Goal: Task Accomplishment & Management: Manage account settings

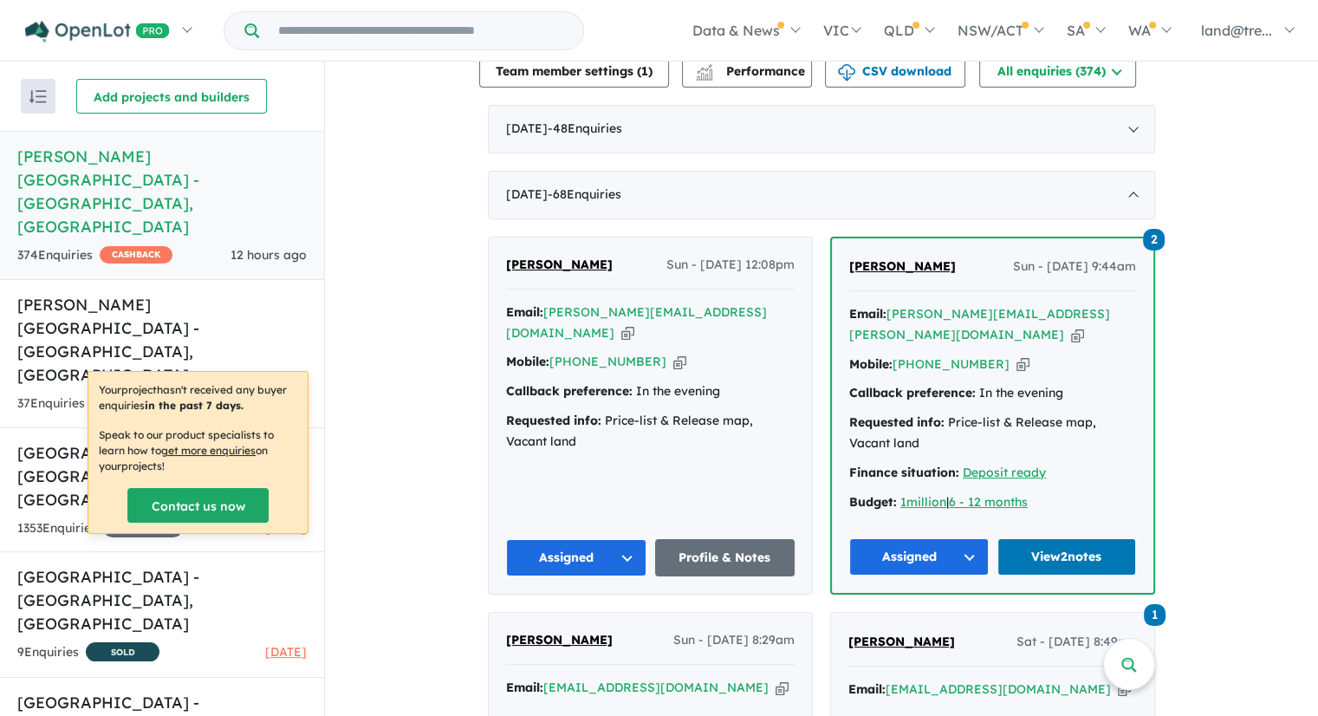
scroll to position [693, 0]
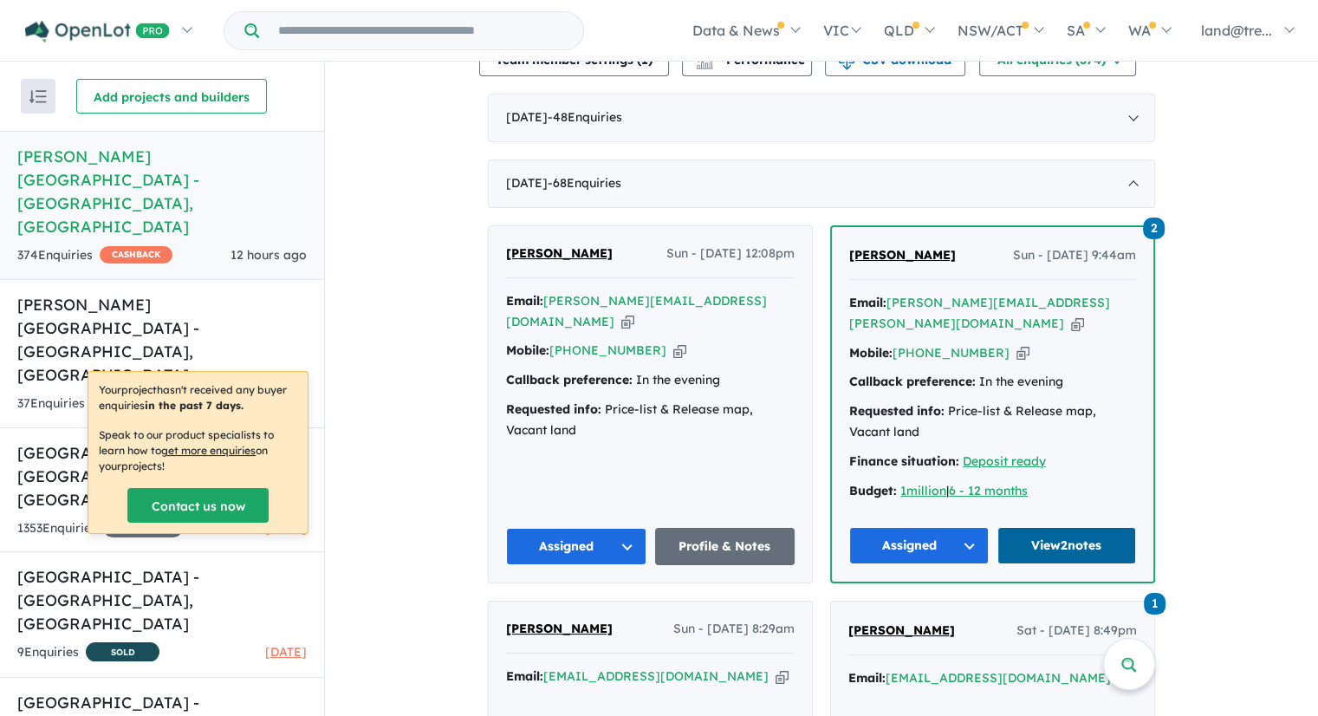
click at [1058, 527] on link "View 2 notes" at bounding box center [1068, 545] width 140 height 37
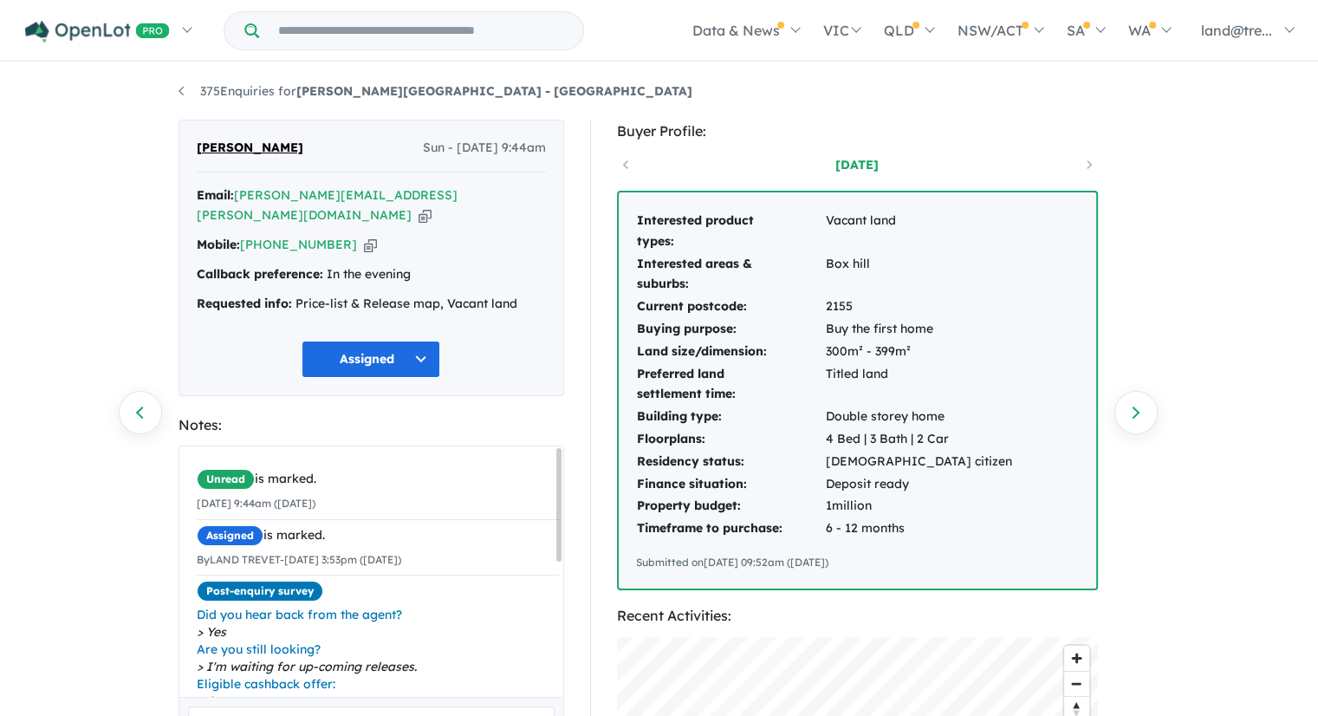
scroll to position [260, 0]
